Goal: Navigation & Orientation: Find specific page/section

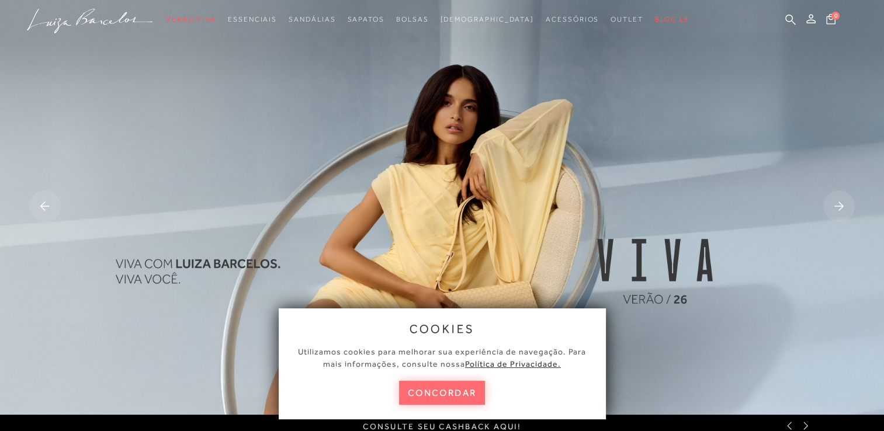
click at [454, 383] on button "concordar" at bounding box center [442, 393] width 86 height 24
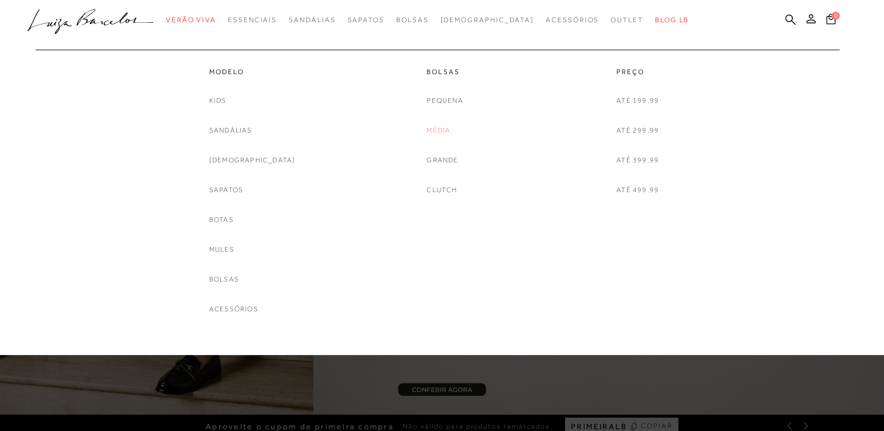
click at [439, 128] on link "Média" at bounding box center [438, 130] width 24 height 12
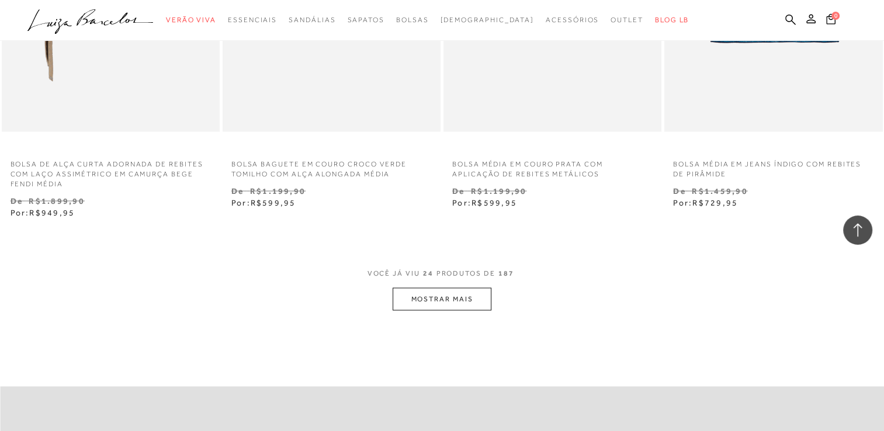
scroll to position [2404, 0]
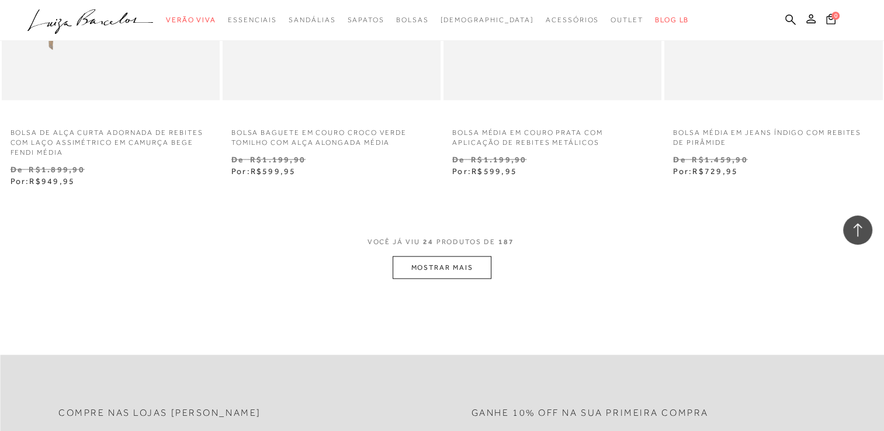
click at [441, 267] on button "MOSTRAR MAIS" at bounding box center [441, 267] width 98 height 23
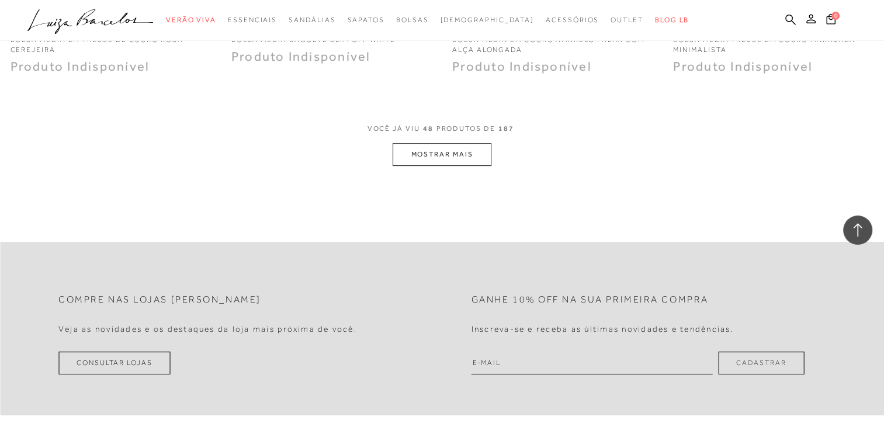
scroll to position [4994, 0]
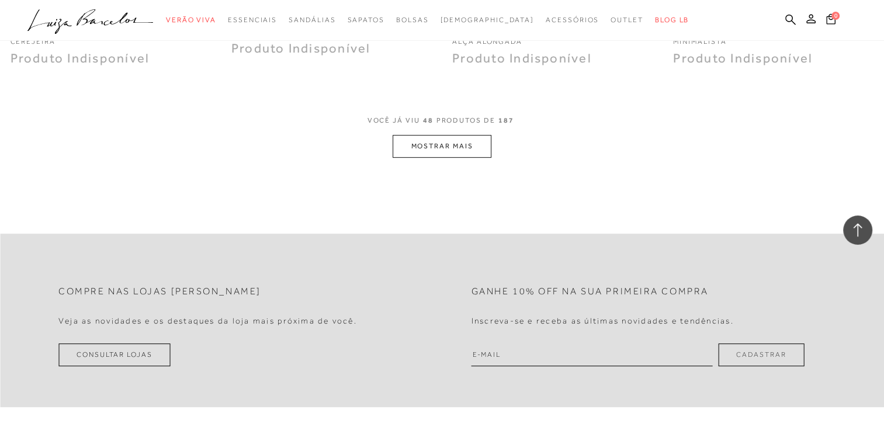
click at [420, 141] on button "MOSTRAR MAIS" at bounding box center [441, 146] width 98 height 23
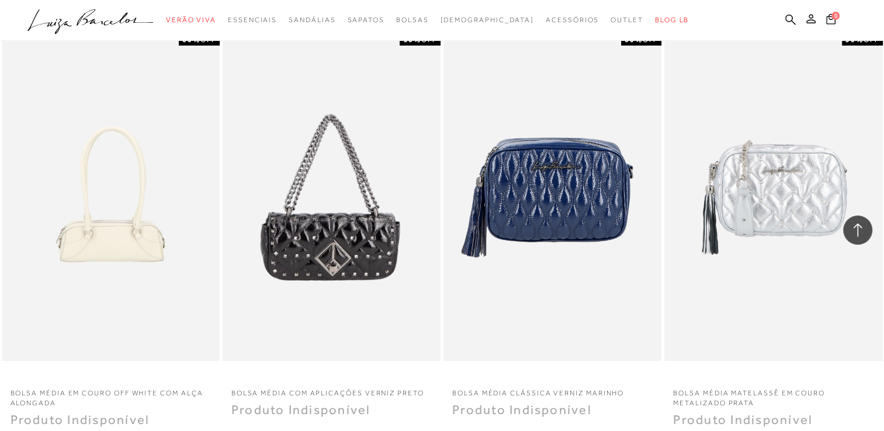
scroll to position [0, 0]
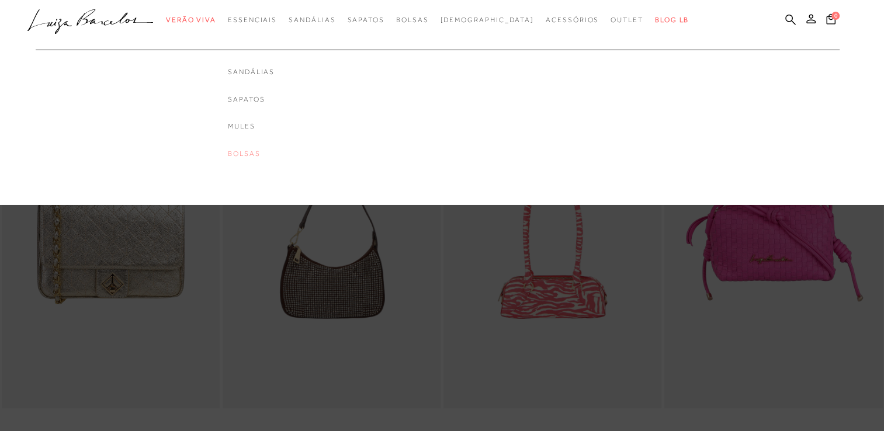
click at [267, 152] on link "Bolsas" at bounding box center [251, 154] width 47 height 10
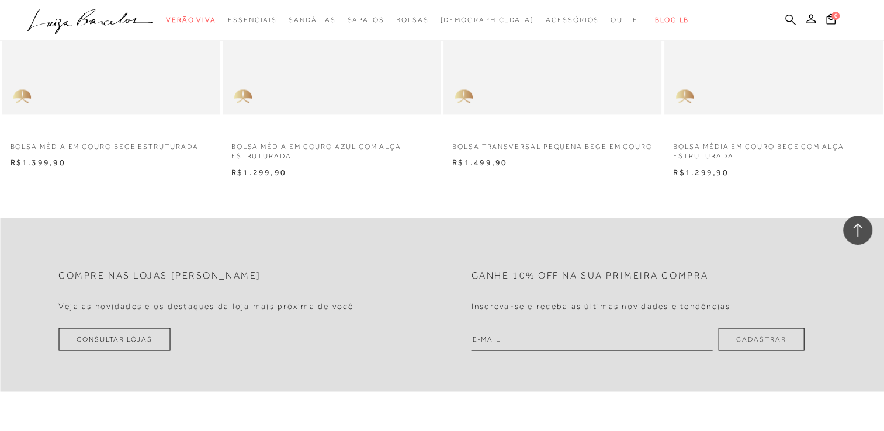
scroll to position [1953, 0]
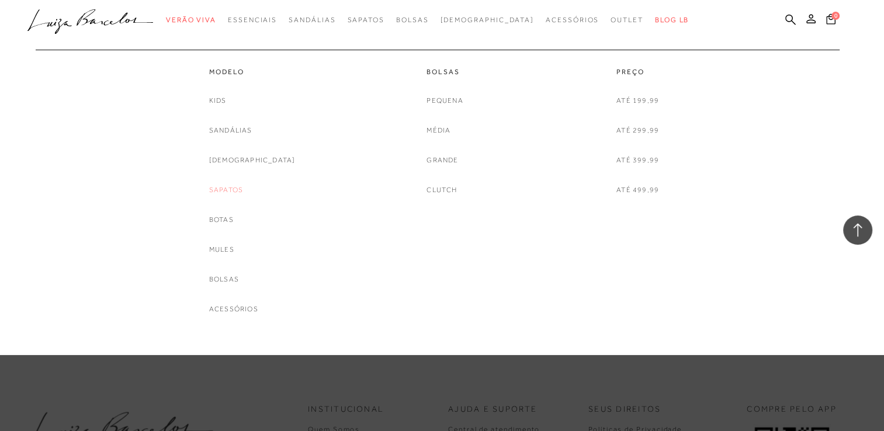
click at [232, 187] on link "Sapatos" at bounding box center [226, 190] width 34 height 12
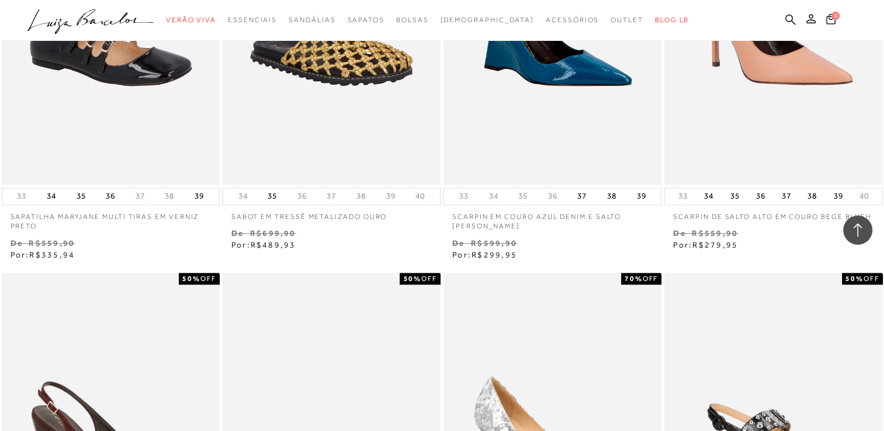
scroll to position [2262, 0]
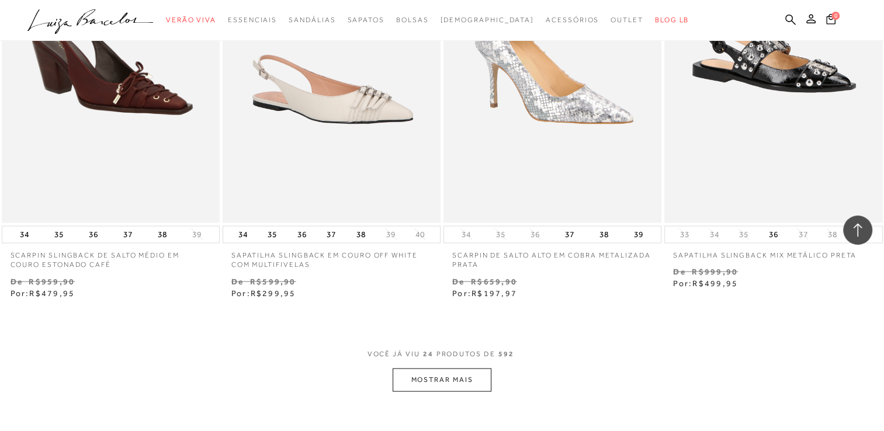
click at [457, 377] on button "MOSTRAR MAIS" at bounding box center [441, 379] width 98 height 23
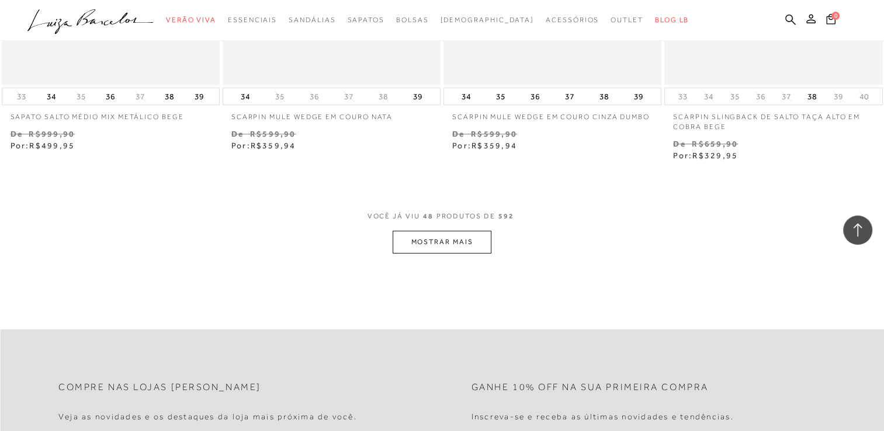
scroll to position [4961, 0]
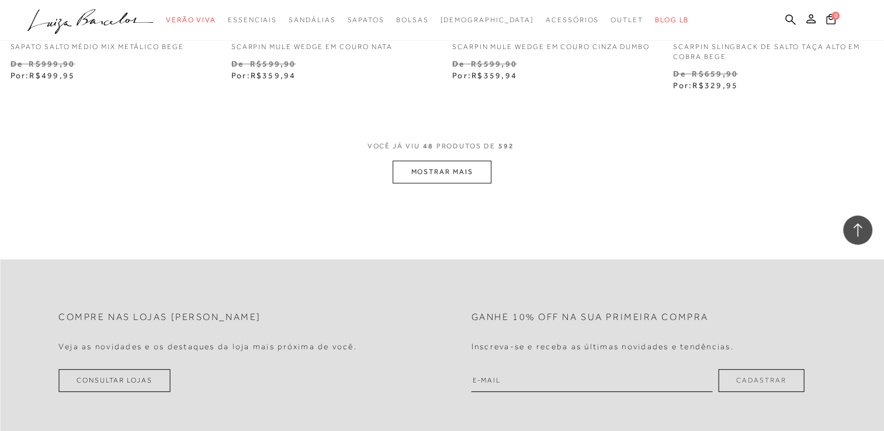
click at [461, 164] on button "MOSTRAR MAIS" at bounding box center [441, 172] width 98 height 23
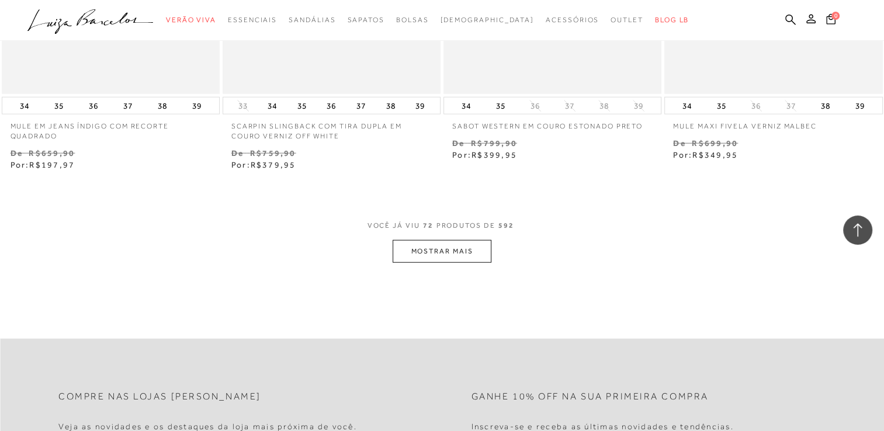
scroll to position [7420, 0]
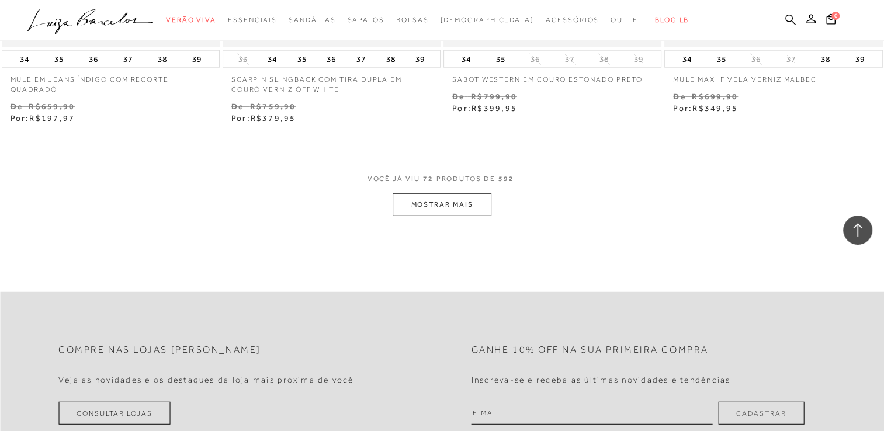
click at [468, 211] on button "MOSTRAR MAIS" at bounding box center [441, 204] width 98 height 23
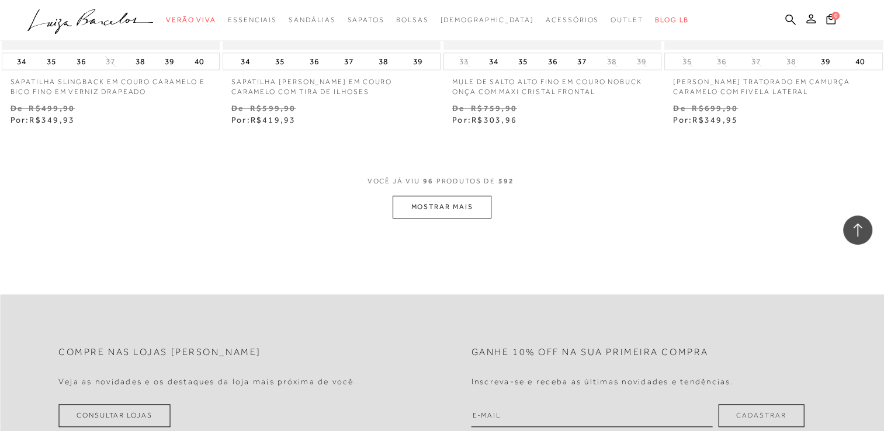
scroll to position [9932, 0]
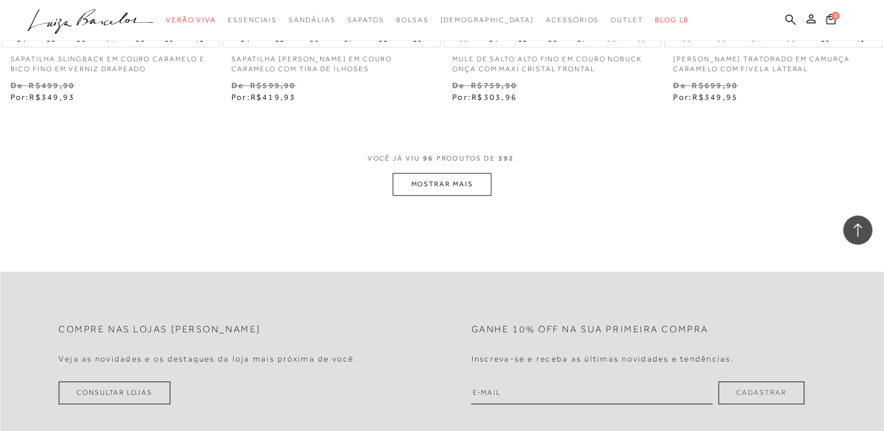
click at [436, 189] on button "MOSTRAR MAIS" at bounding box center [441, 184] width 98 height 23
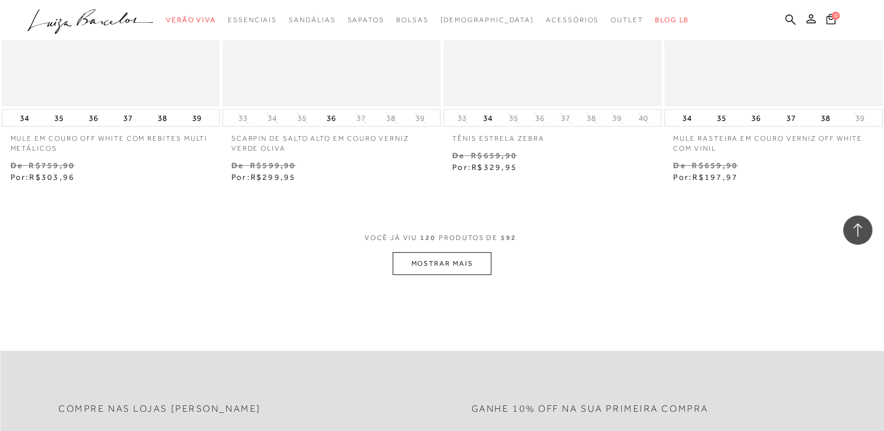
scroll to position [12359, 0]
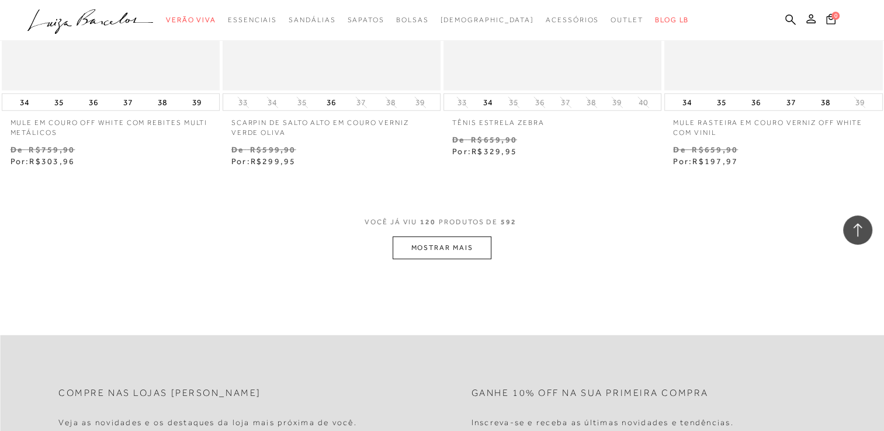
click at [462, 252] on button "MOSTRAR MAIS" at bounding box center [441, 248] width 98 height 23
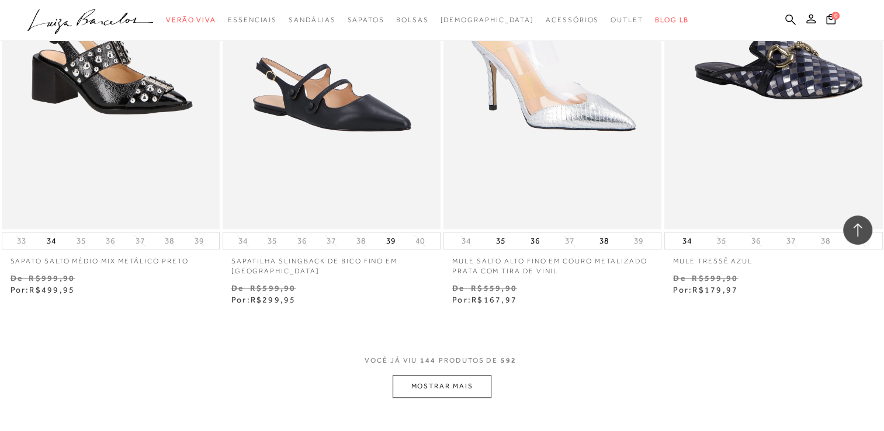
scroll to position [14732, 0]
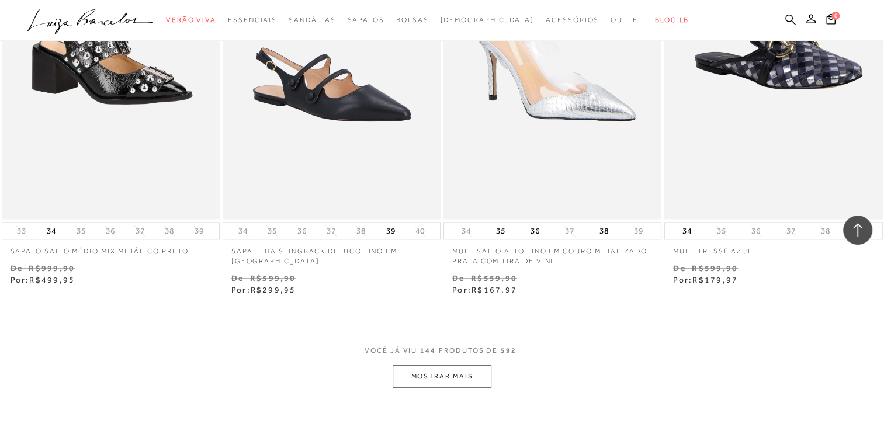
click at [474, 374] on button "MOSTRAR MAIS" at bounding box center [441, 376] width 98 height 23
